Goal: Task Accomplishment & Management: Use online tool/utility

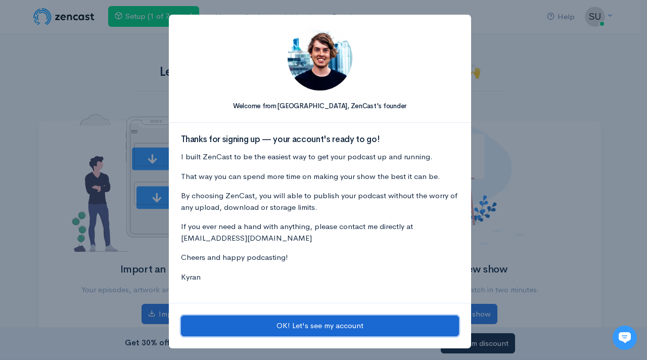
click at [314, 329] on button "OK! Let's see my account" at bounding box center [320, 325] width 278 height 21
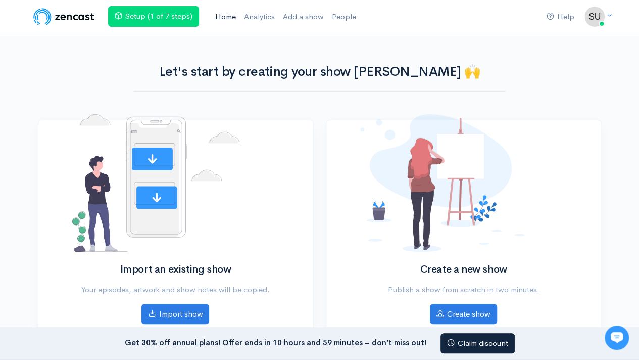
click at [231, 22] on link "Home" at bounding box center [225, 17] width 29 height 22
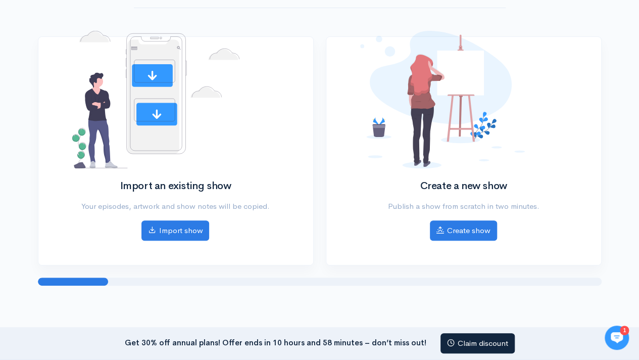
scroll to position [83, 0]
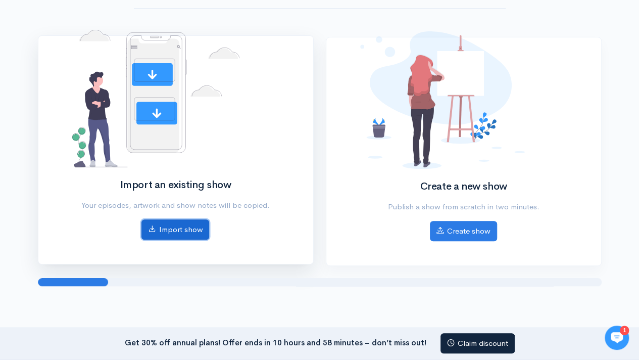
click at [172, 230] on link "Import show" at bounding box center [176, 229] width 68 height 21
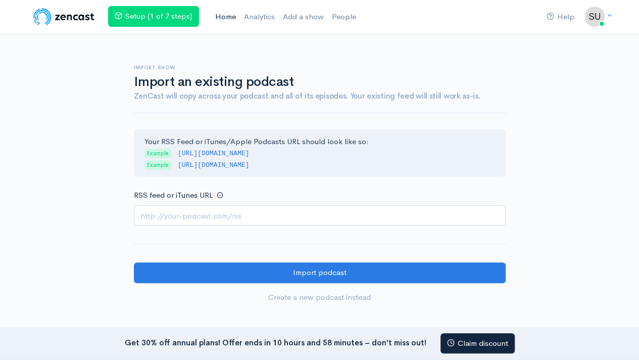
click at [222, 14] on link "Home" at bounding box center [225, 17] width 29 height 22
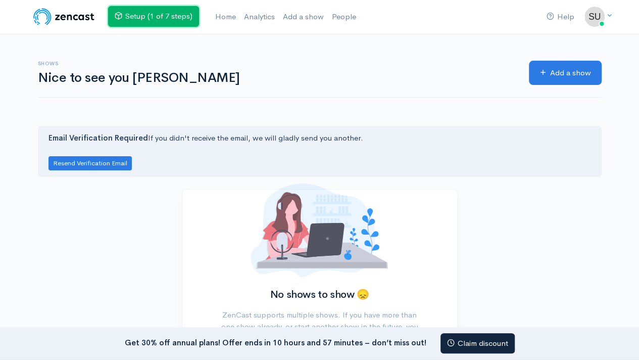
click at [176, 19] on link "Setup (1 of 7 steps)" at bounding box center [153, 16] width 91 height 21
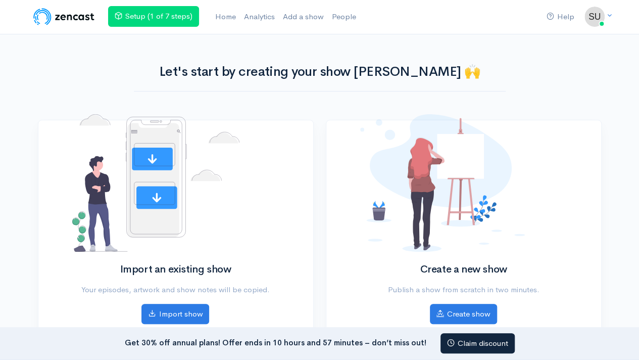
click at [70, 18] on img at bounding box center [64, 17] width 64 height 20
